Goal: Task Accomplishment & Management: Complete application form

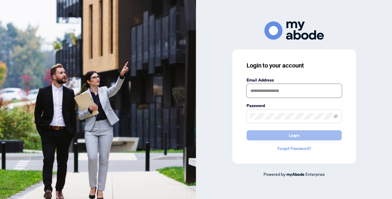
type input "**********"
click at [293, 136] on span "Login" at bounding box center [294, 136] width 11 height 10
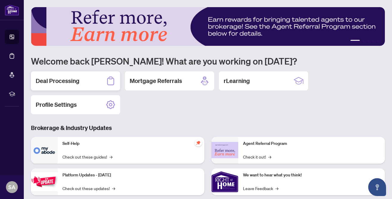
click at [80, 78] on div "Deal Processing" at bounding box center [75, 80] width 89 height 19
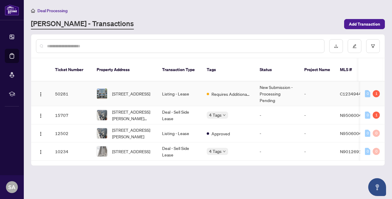
click at [158, 87] on td "Listing - Lease" at bounding box center [179, 94] width 45 height 25
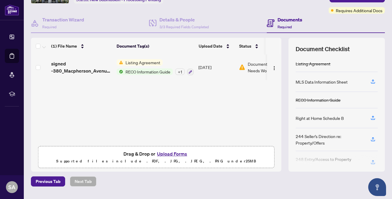
scroll to position [59, 0]
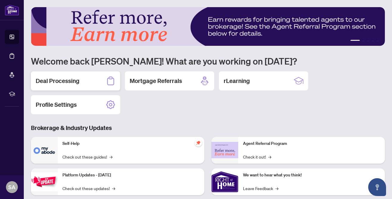
click at [89, 84] on div "Deal Processing" at bounding box center [75, 80] width 89 height 19
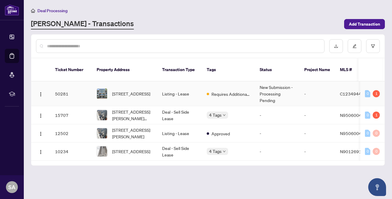
click at [347, 91] on span "C12349442" at bounding box center [352, 93] width 24 height 5
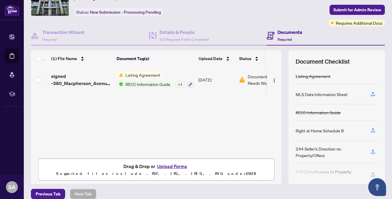
scroll to position [59, 0]
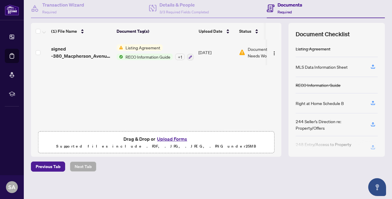
click at [167, 140] on button "Upload Forms" at bounding box center [172, 139] width 34 height 8
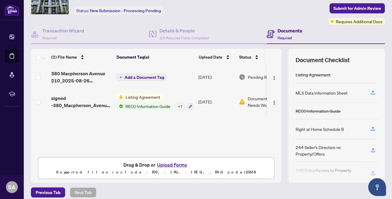
scroll to position [30, 0]
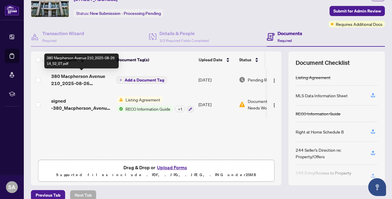
click at [77, 78] on span "380 Macpherson Avenue 210_2025-08-26 14_52_07.pdf" at bounding box center [81, 80] width 61 height 14
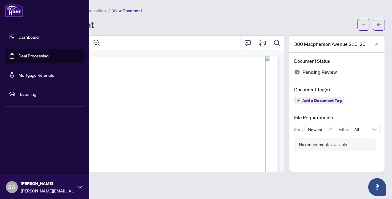
click at [43, 56] on link "Deal Processing" at bounding box center [33, 55] width 30 height 5
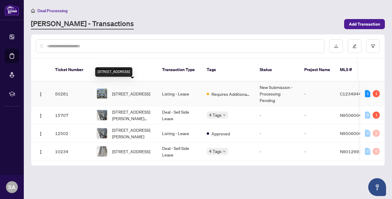
click at [131, 90] on span "210-380 macpherson Ave, Toronto, Ontario M4V 3E3, Canada" at bounding box center [131, 93] width 38 height 7
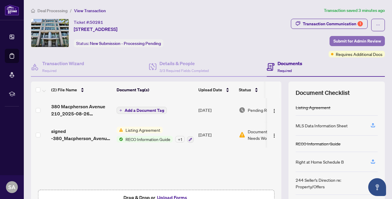
click at [348, 40] on span "Submit for Admin Review" at bounding box center [357, 41] width 48 height 10
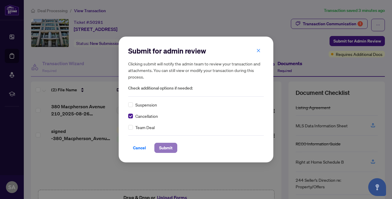
click at [166, 147] on span "Submit" at bounding box center [165, 148] width 13 height 10
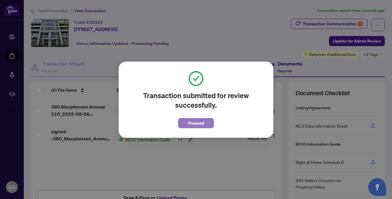
click at [198, 122] on span "Proceed" at bounding box center [196, 123] width 16 height 10
